Goal: Information Seeking & Learning: Learn about a topic

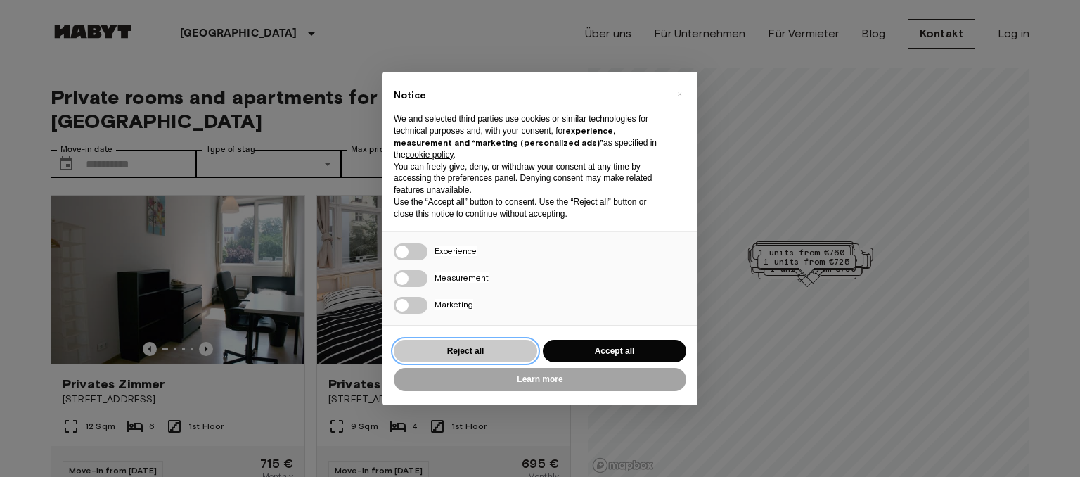
click at [479, 354] on button "Reject all" at bounding box center [465, 351] width 143 height 23
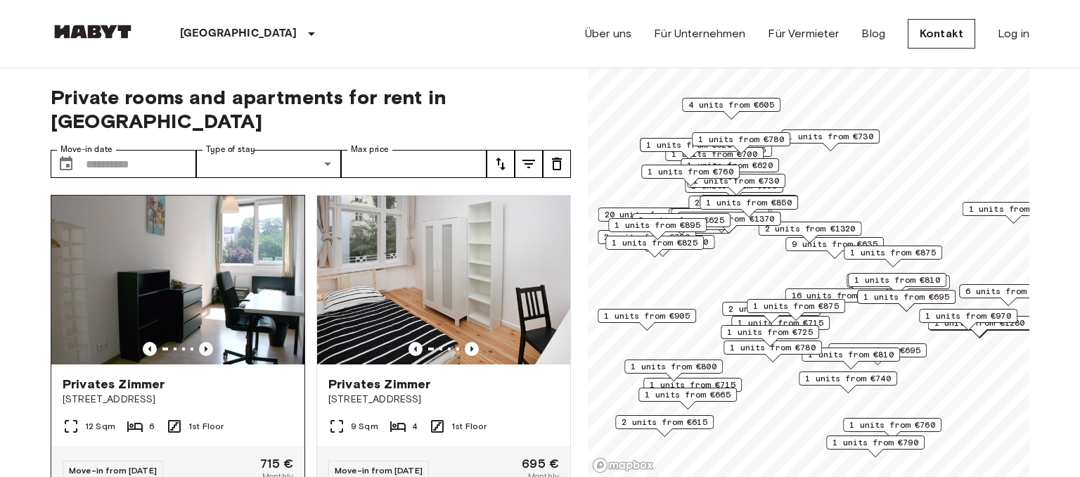
click at [209, 342] on icon "Previous image" at bounding box center [206, 349] width 14 height 14
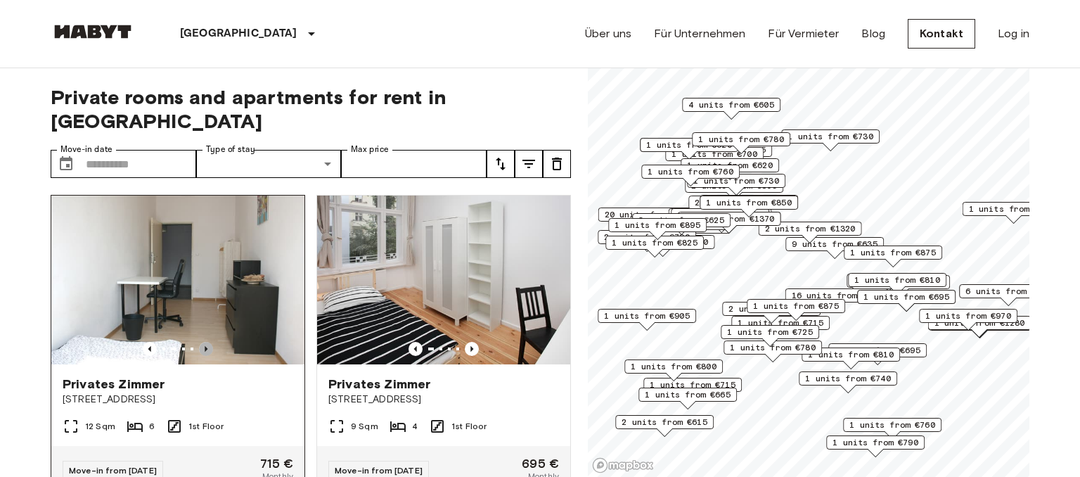
click at [208, 342] on icon "Previous image" at bounding box center [206, 349] width 14 height 14
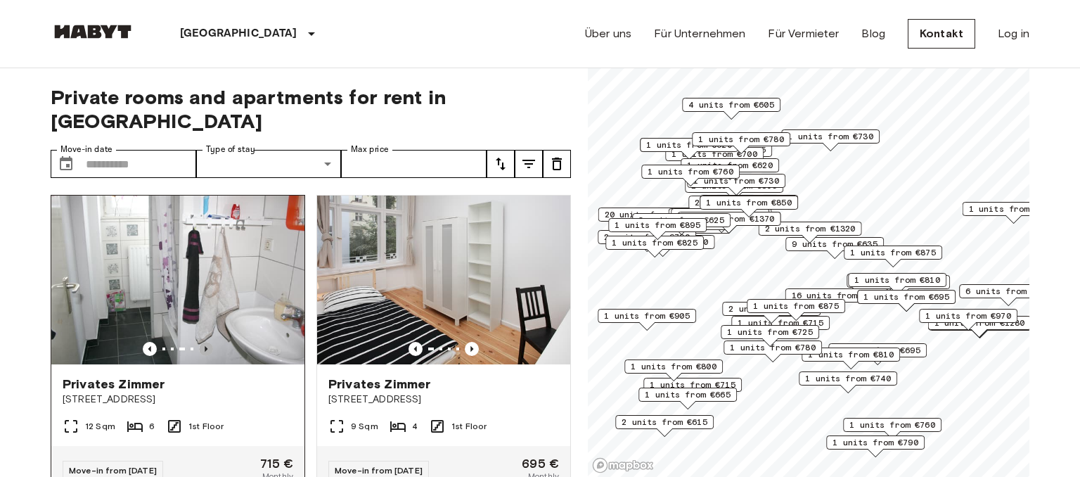
click at [208, 342] on icon "Previous image" at bounding box center [206, 349] width 14 height 14
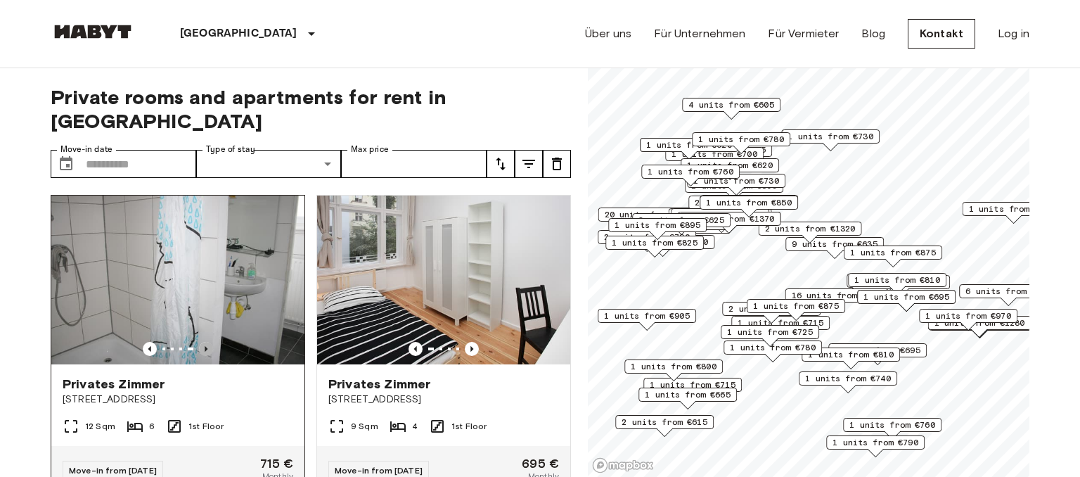
click at [208, 342] on icon "Previous image" at bounding box center [206, 349] width 14 height 14
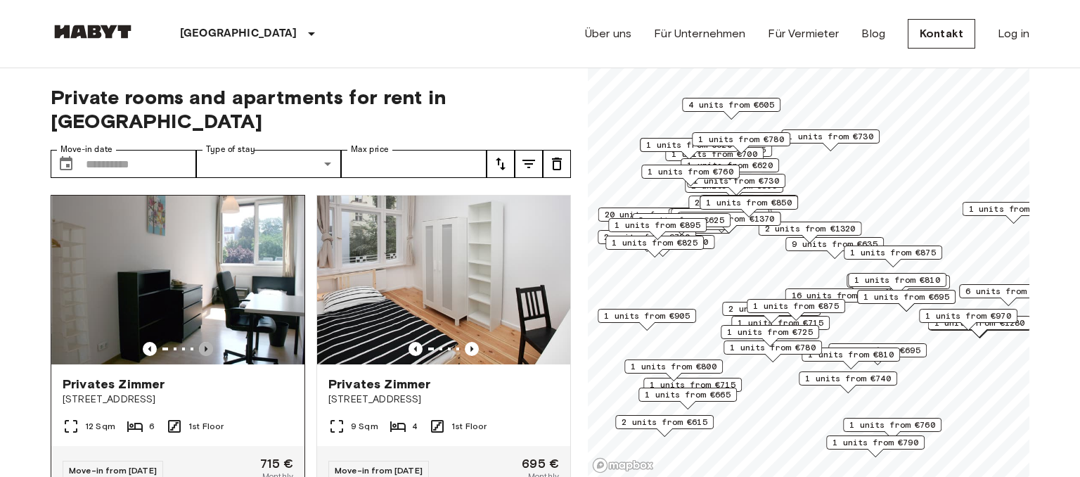
click at [208, 342] on icon "Previous image" at bounding box center [206, 349] width 14 height 14
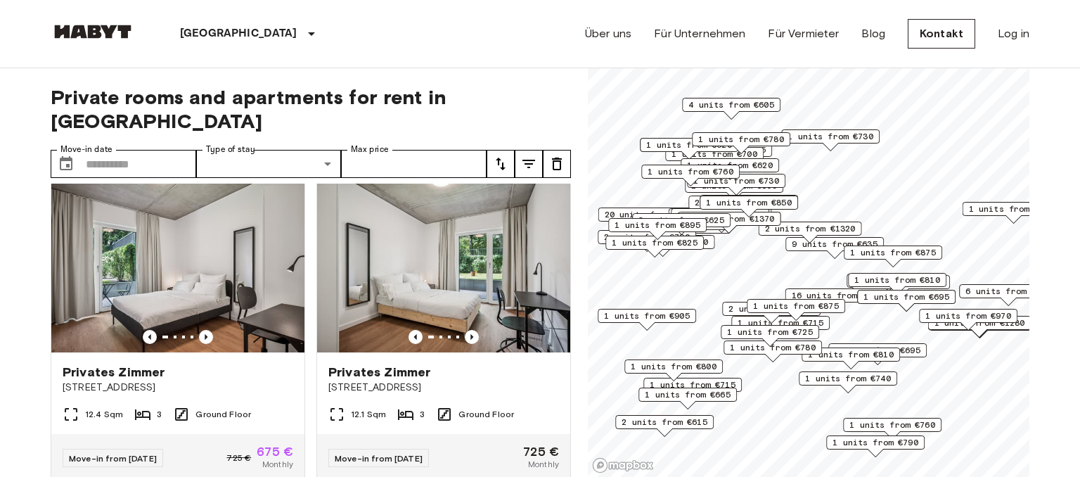
scroll to position [323, 0]
click at [470, 329] on icon "Previous image" at bounding box center [472, 336] width 14 height 14
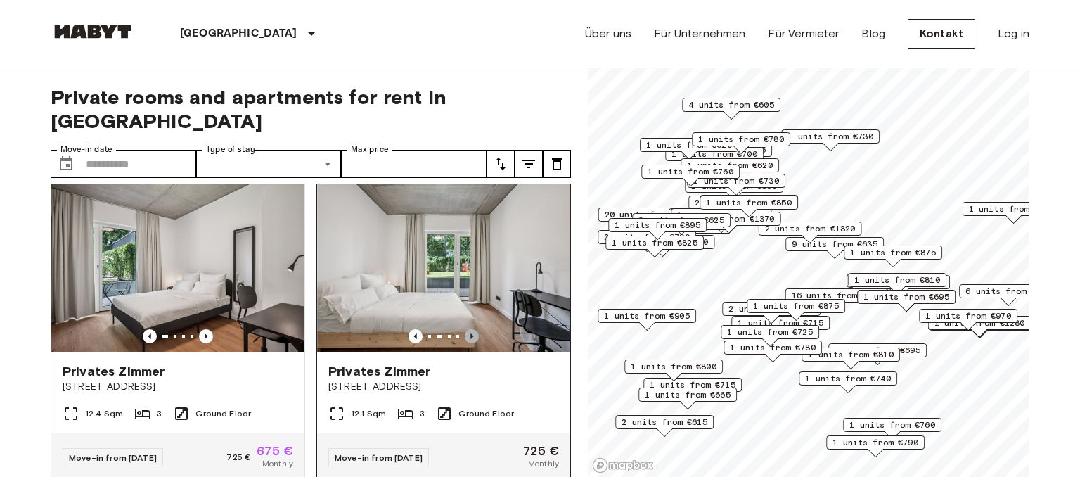
click at [470, 329] on icon "Previous image" at bounding box center [472, 336] width 14 height 14
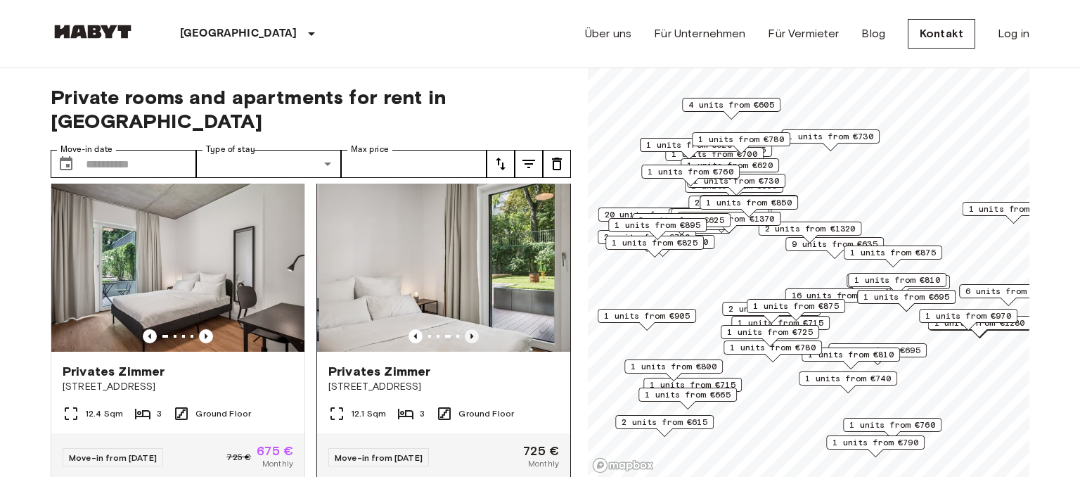
click at [470, 329] on icon "Previous image" at bounding box center [472, 336] width 14 height 14
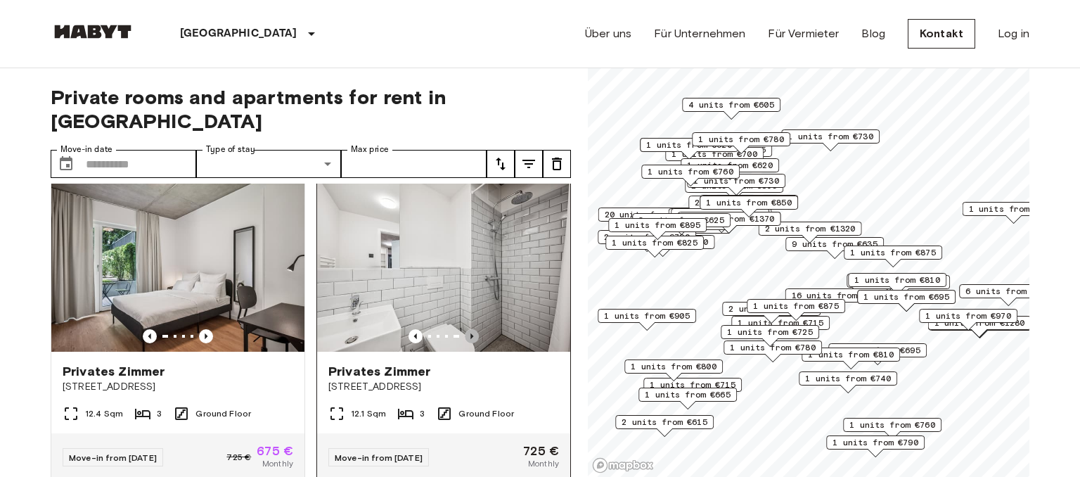
click at [470, 329] on icon "Previous image" at bounding box center [472, 336] width 14 height 14
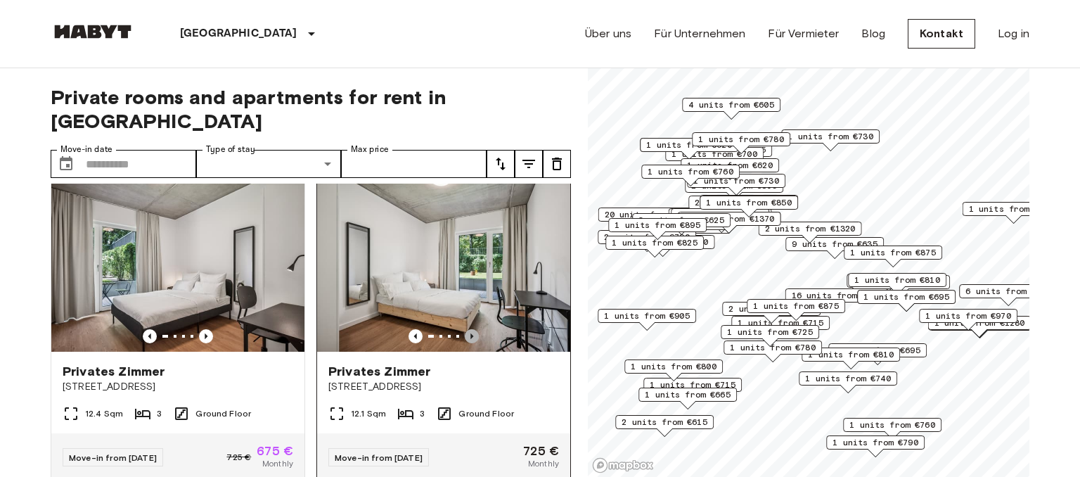
click at [470, 329] on icon "Previous image" at bounding box center [472, 336] width 14 height 14
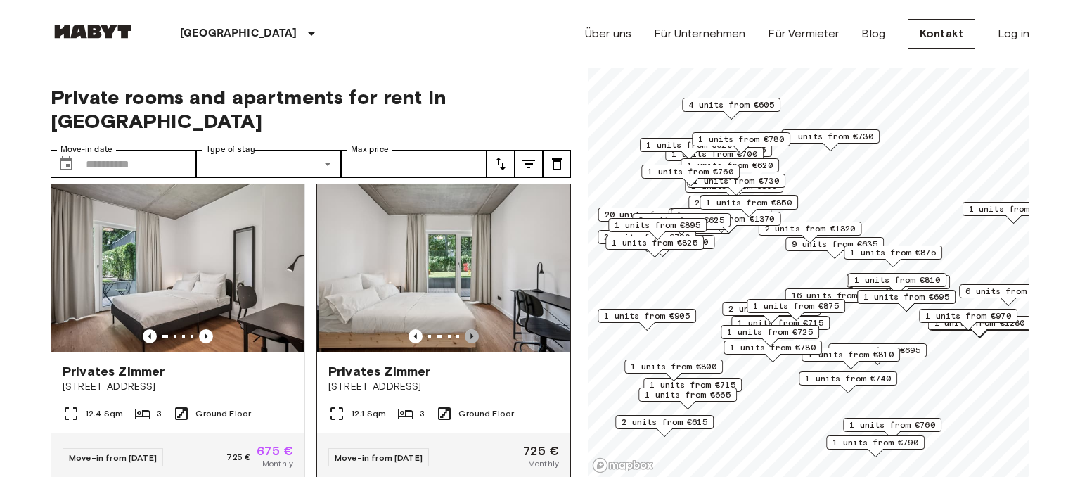
click at [470, 329] on icon "Previous image" at bounding box center [472, 336] width 14 height 14
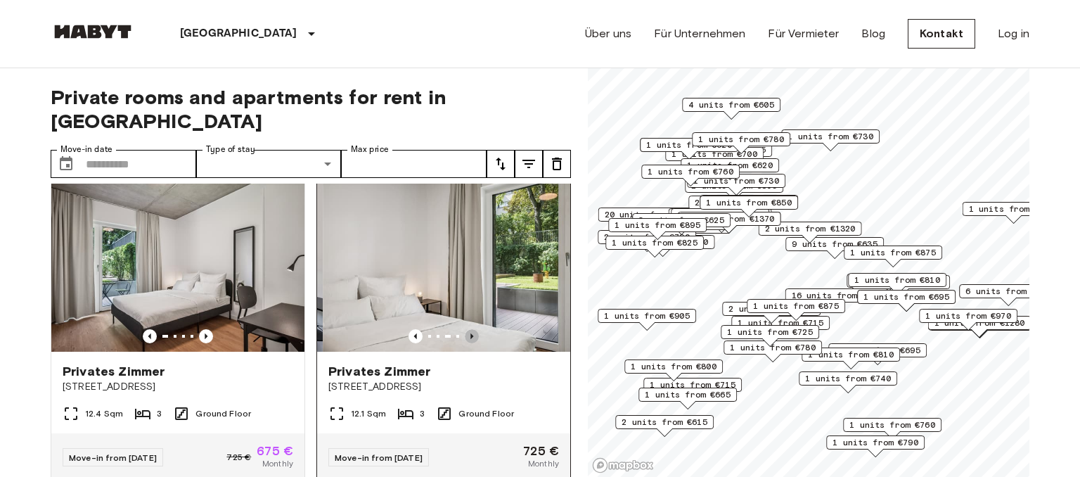
click at [470, 329] on icon "Previous image" at bounding box center [472, 336] width 14 height 14
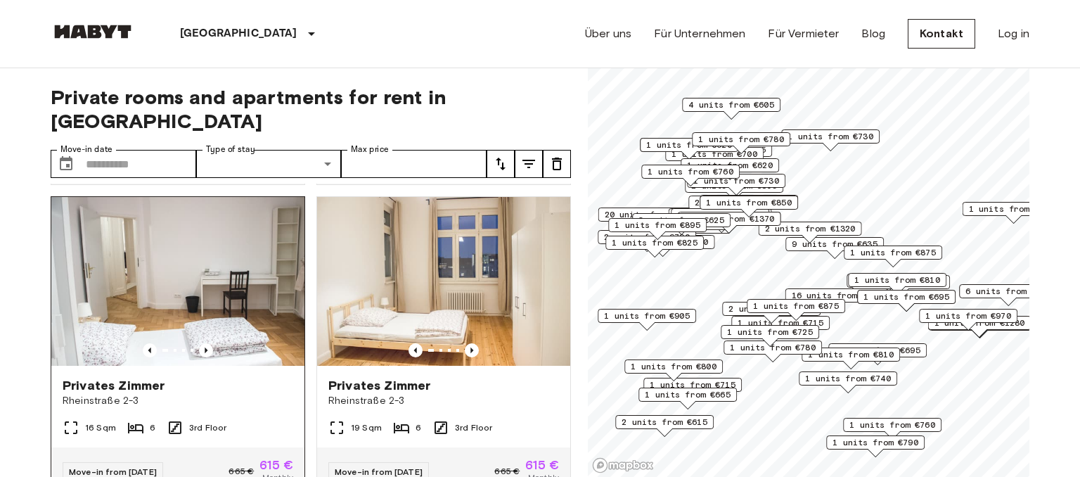
scroll to position [972, 0]
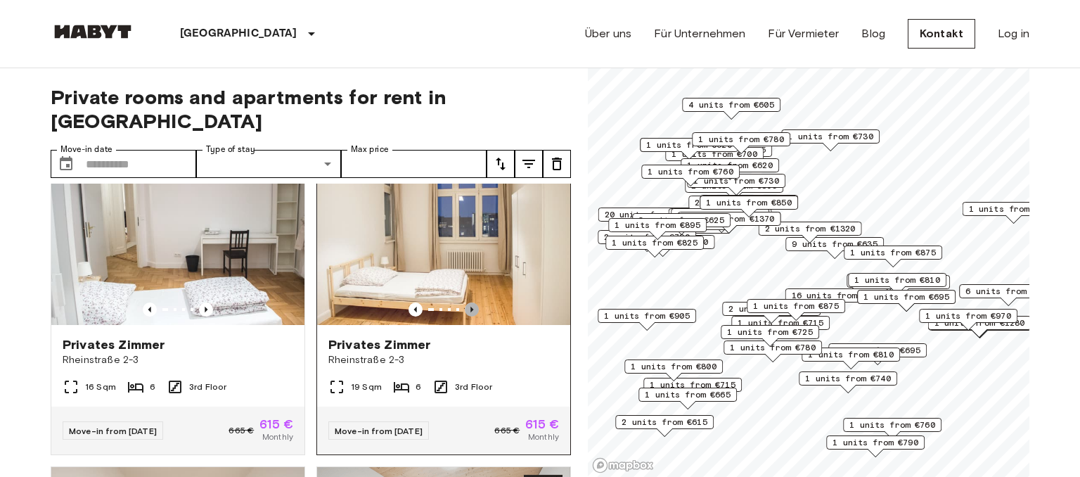
click at [471, 302] on icon "Previous image" at bounding box center [472, 309] width 14 height 14
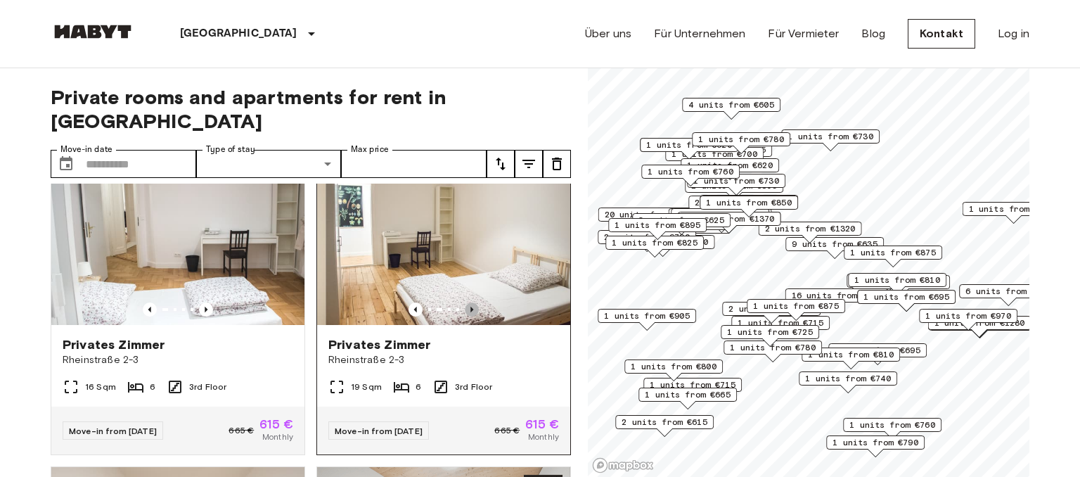
click at [471, 302] on icon "Previous image" at bounding box center [472, 309] width 14 height 14
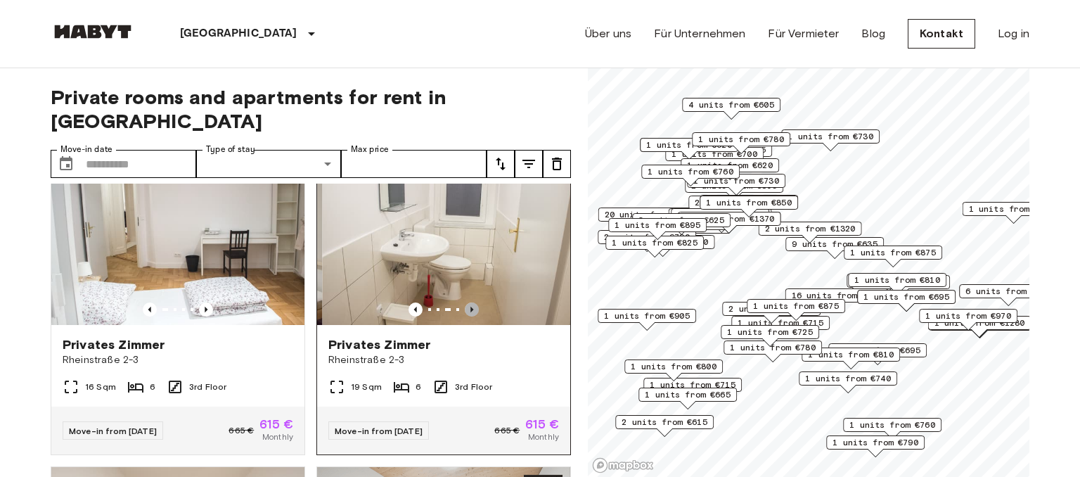
click at [471, 302] on icon "Previous image" at bounding box center [472, 309] width 14 height 14
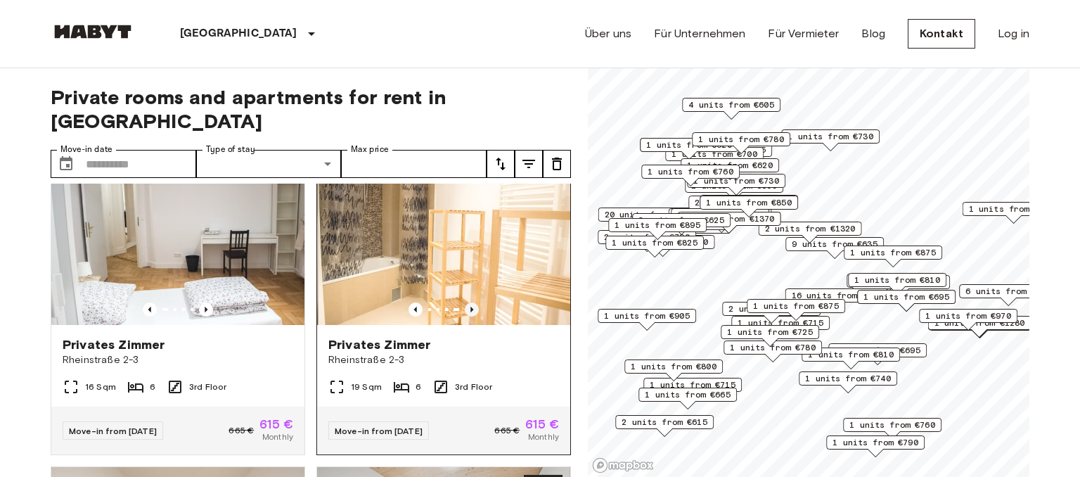
click at [471, 302] on icon "Previous image" at bounding box center [472, 309] width 14 height 14
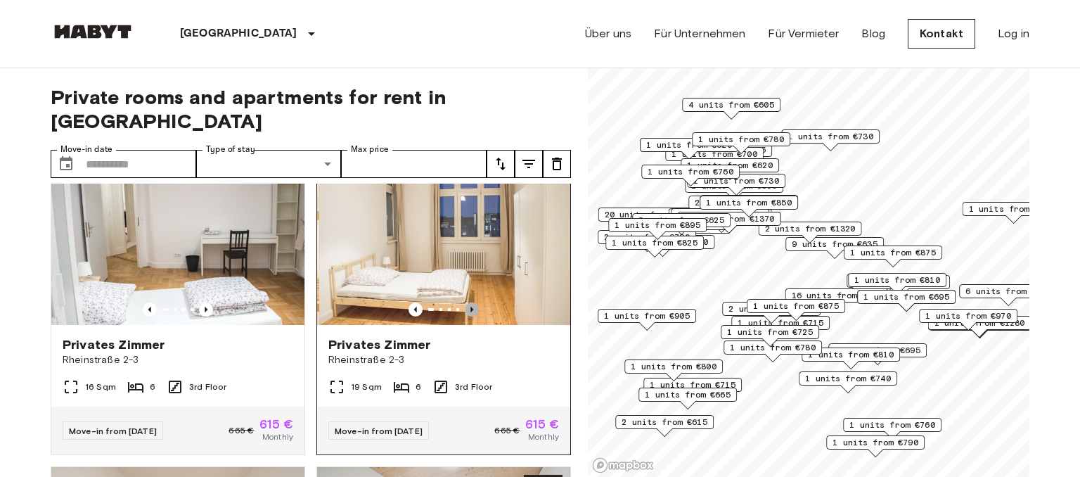
click at [471, 302] on icon "Previous image" at bounding box center [472, 309] width 14 height 14
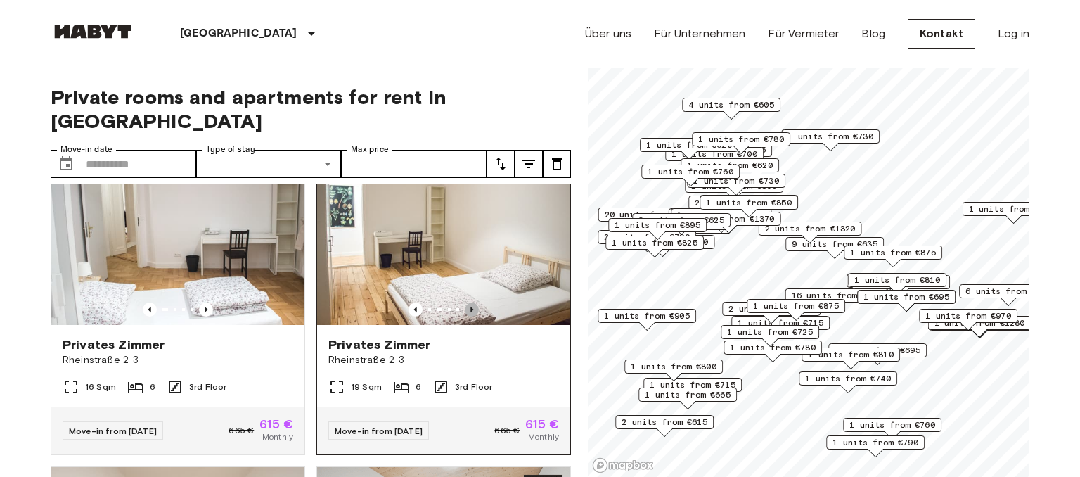
click at [471, 302] on icon "Previous image" at bounding box center [472, 309] width 14 height 14
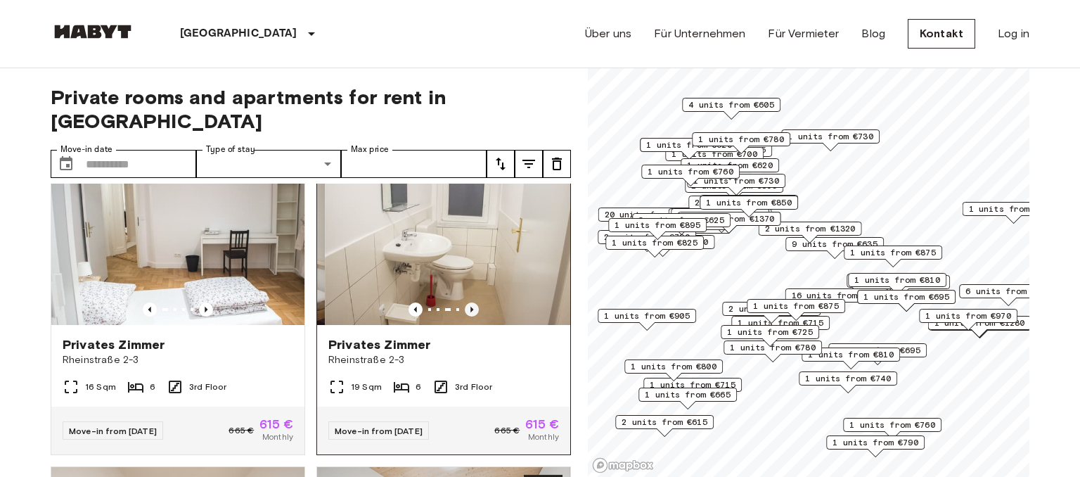
click at [471, 302] on icon "Previous image" at bounding box center [472, 309] width 14 height 14
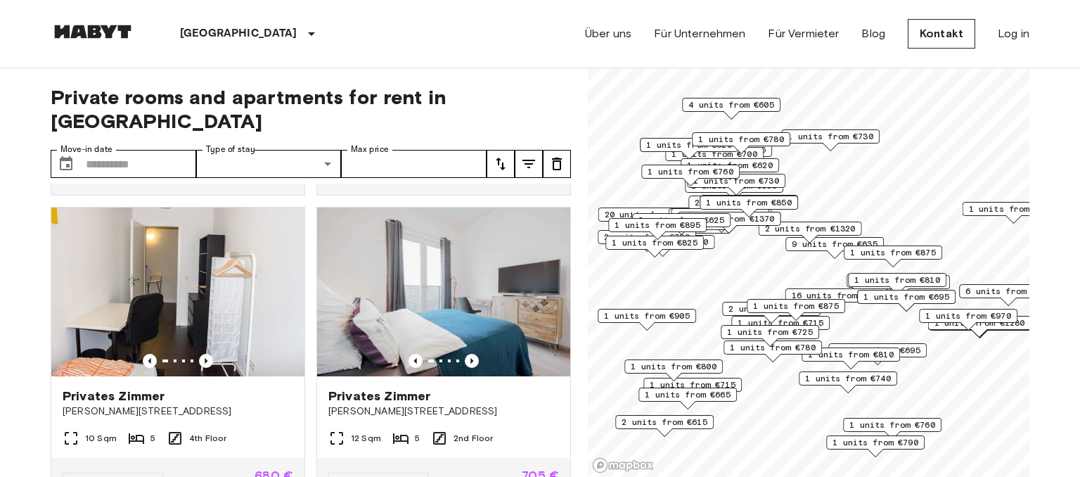
scroll to position [1862, 0]
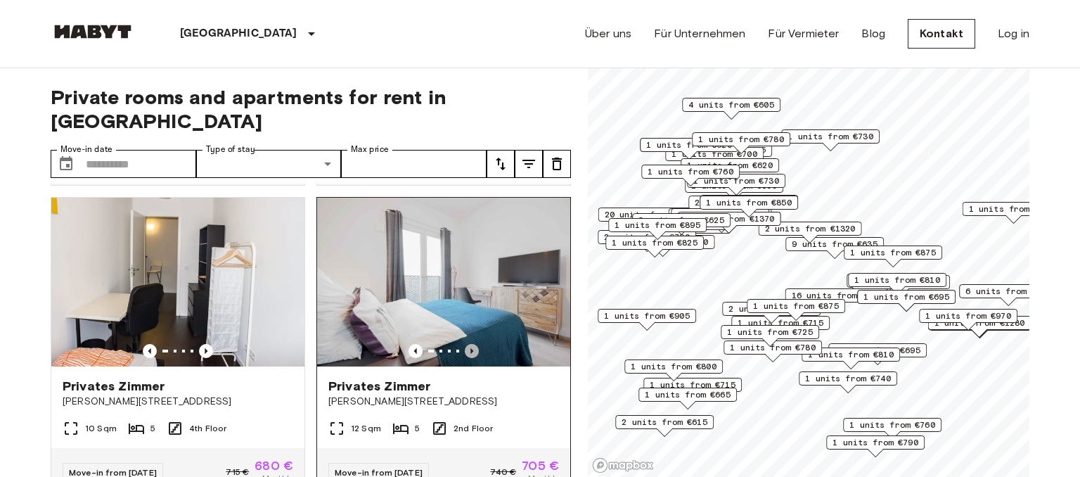
click at [471, 348] on icon "Previous image" at bounding box center [471, 351] width 3 height 6
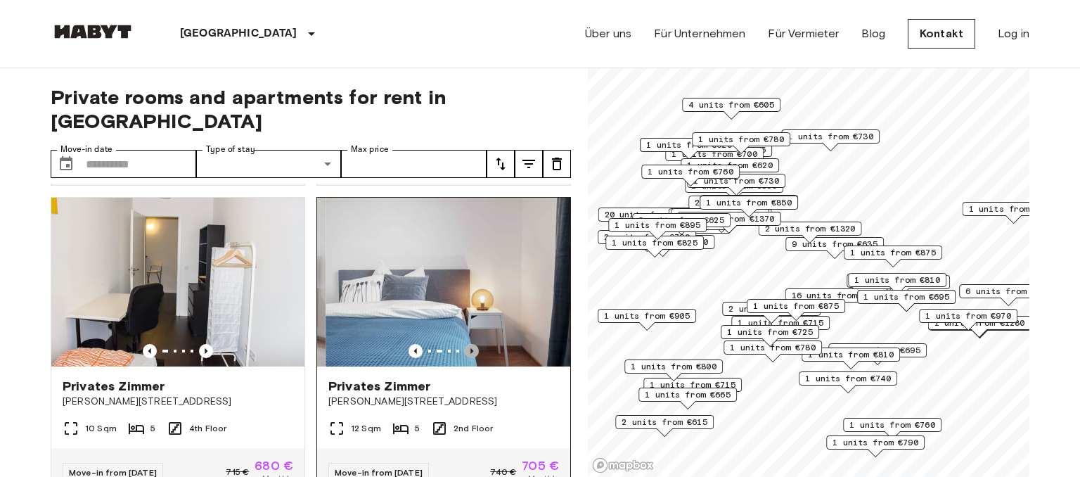
click at [471, 348] on icon "Previous image" at bounding box center [471, 351] width 3 height 6
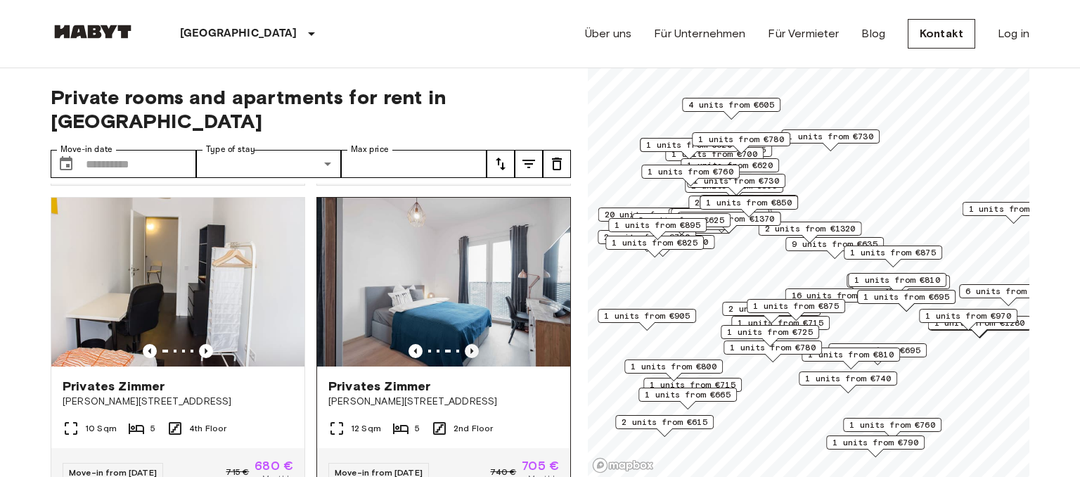
click at [471, 348] on icon "Previous image" at bounding box center [471, 351] width 3 height 6
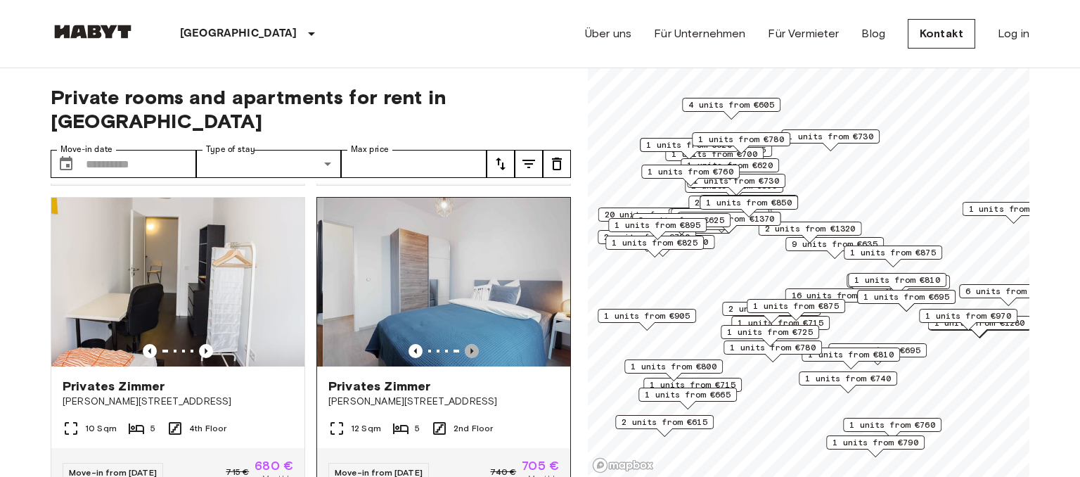
click at [471, 348] on icon "Previous image" at bounding box center [471, 351] width 3 height 6
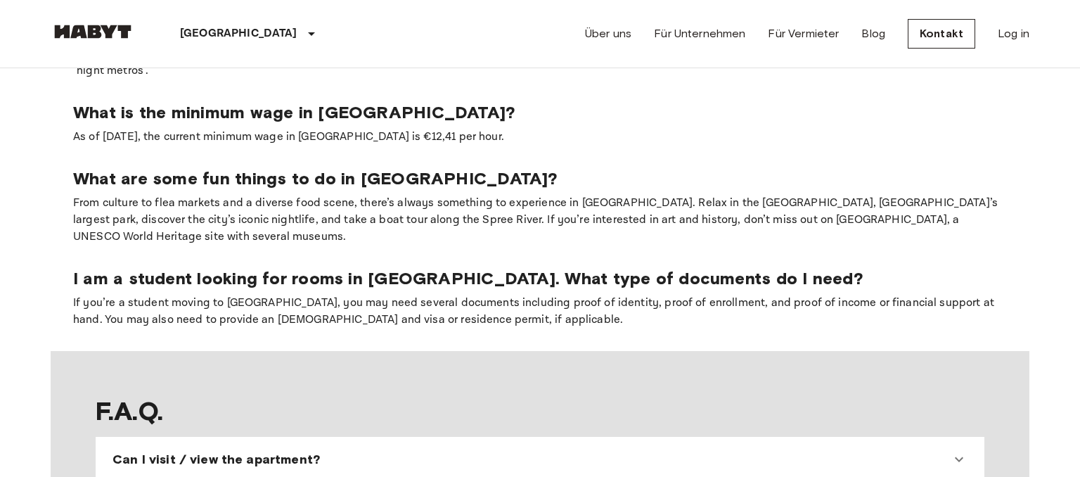
scroll to position [1262, 0]
